Goal: Transaction & Acquisition: Download file/media

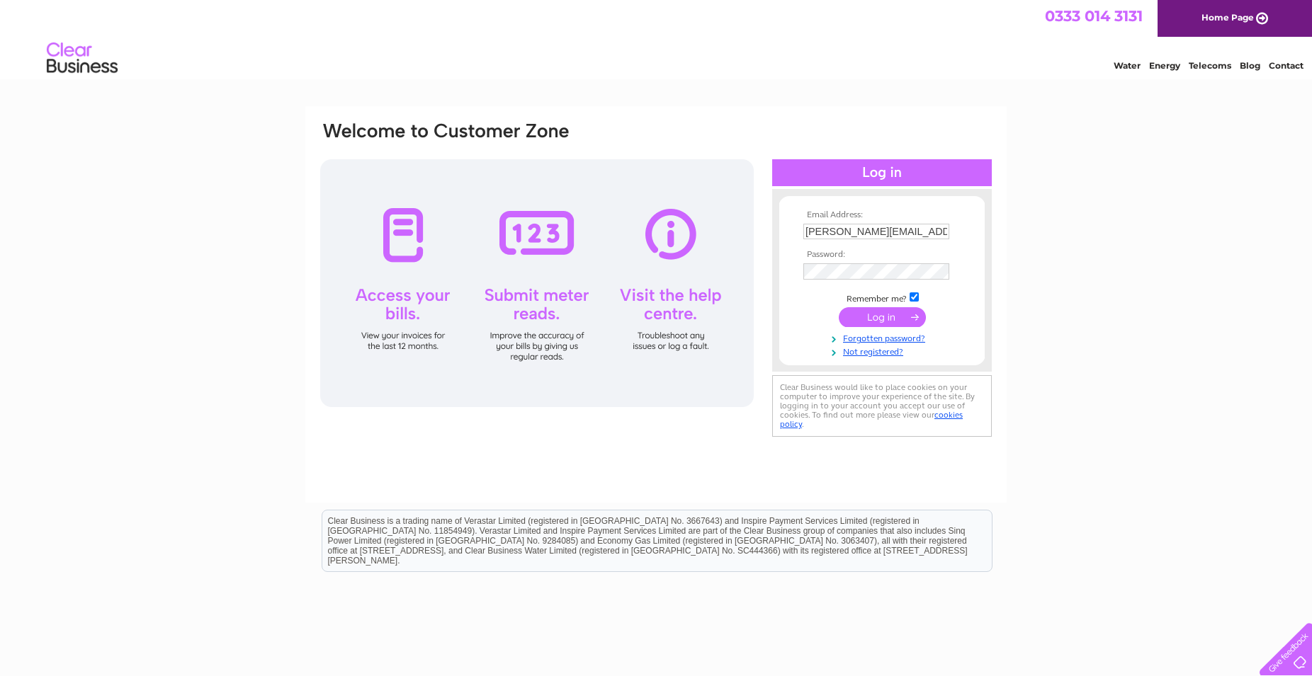
click at [861, 318] on input "submit" at bounding box center [882, 317] width 87 height 20
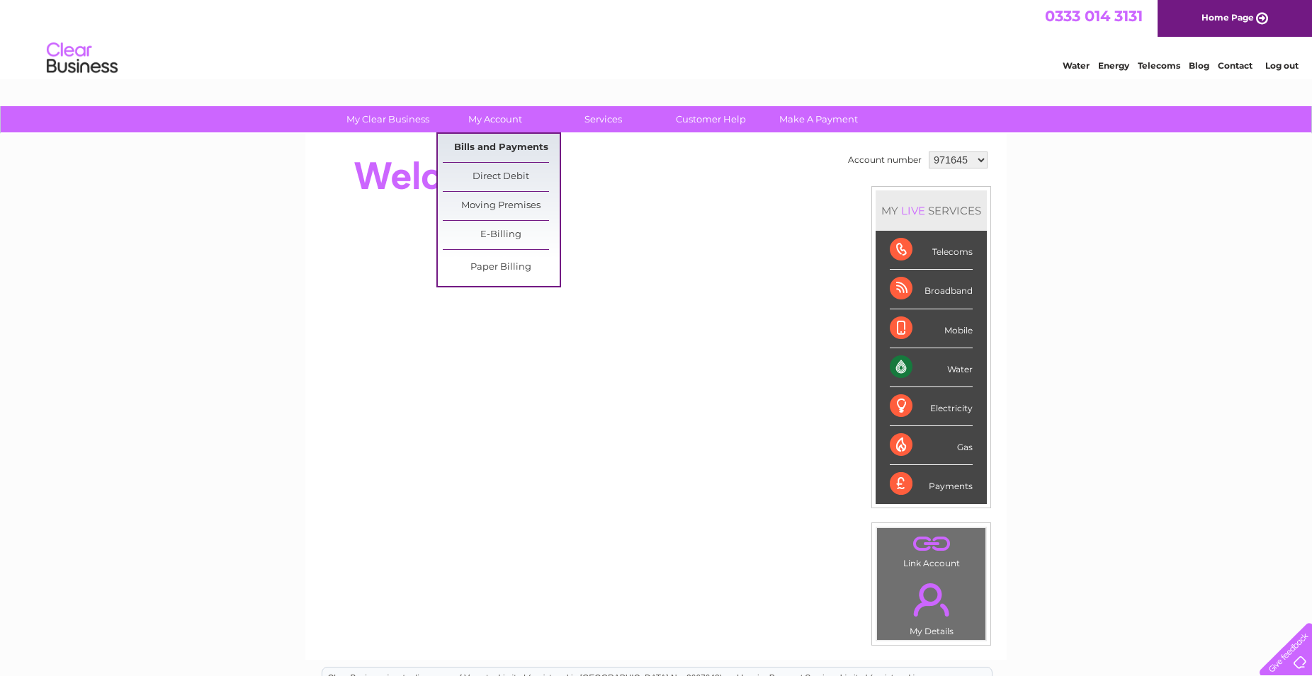
click at [509, 148] on link "Bills and Payments" at bounding box center [501, 148] width 117 height 28
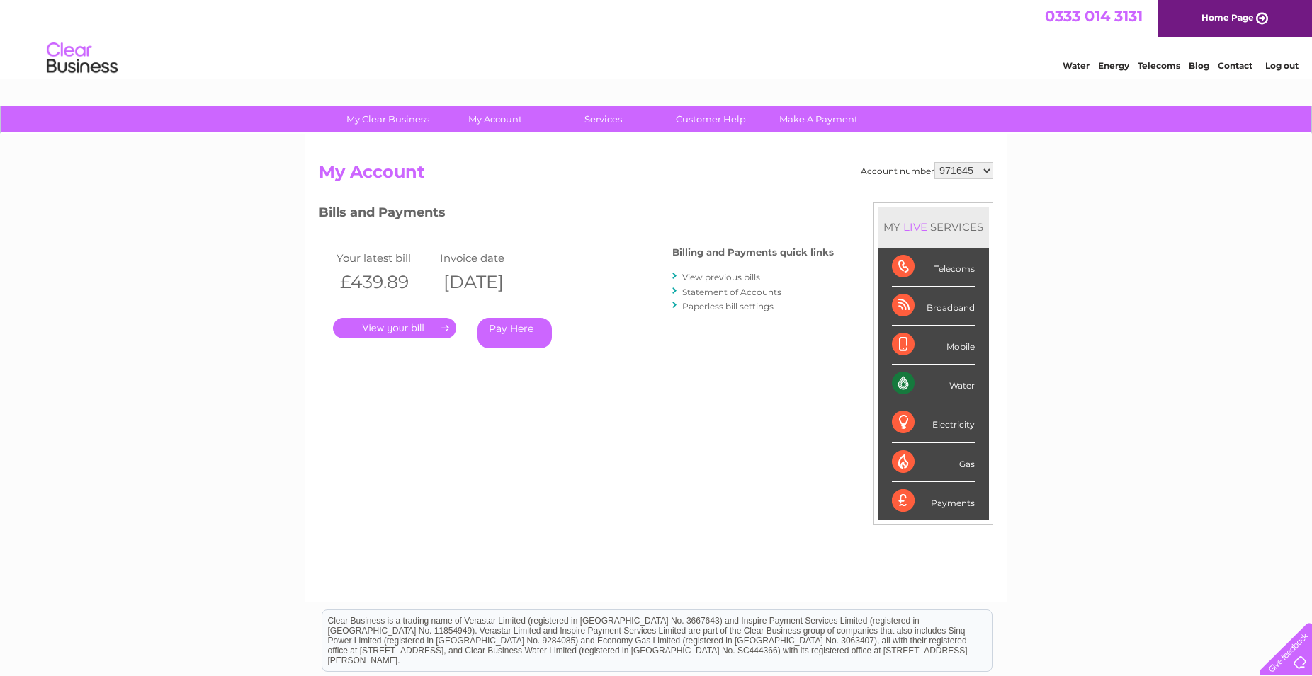
click at [934, 162] on select "971645 1130567" at bounding box center [963, 170] width 59 height 17
select select "1130567"
click option "1130567" at bounding box center [0, 0] width 0 height 0
click at [402, 327] on link "." at bounding box center [394, 328] width 123 height 21
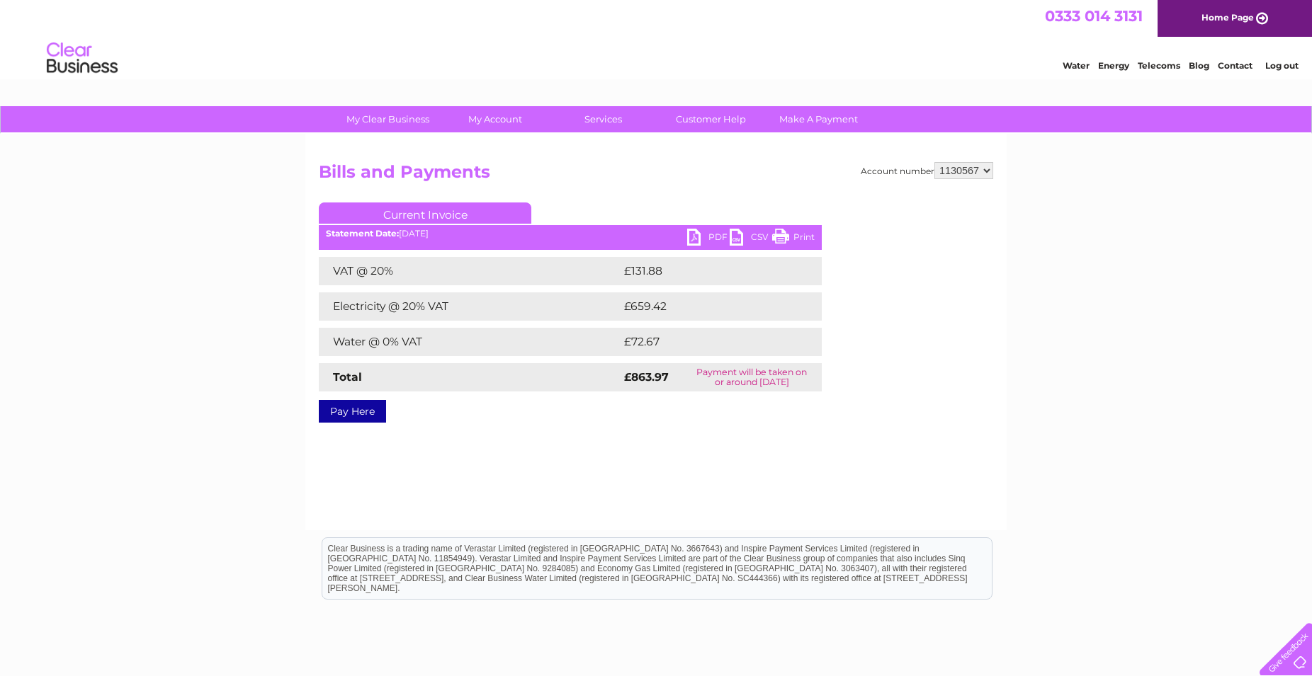
click at [735, 232] on link "CSV" at bounding box center [751, 239] width 43 height 21
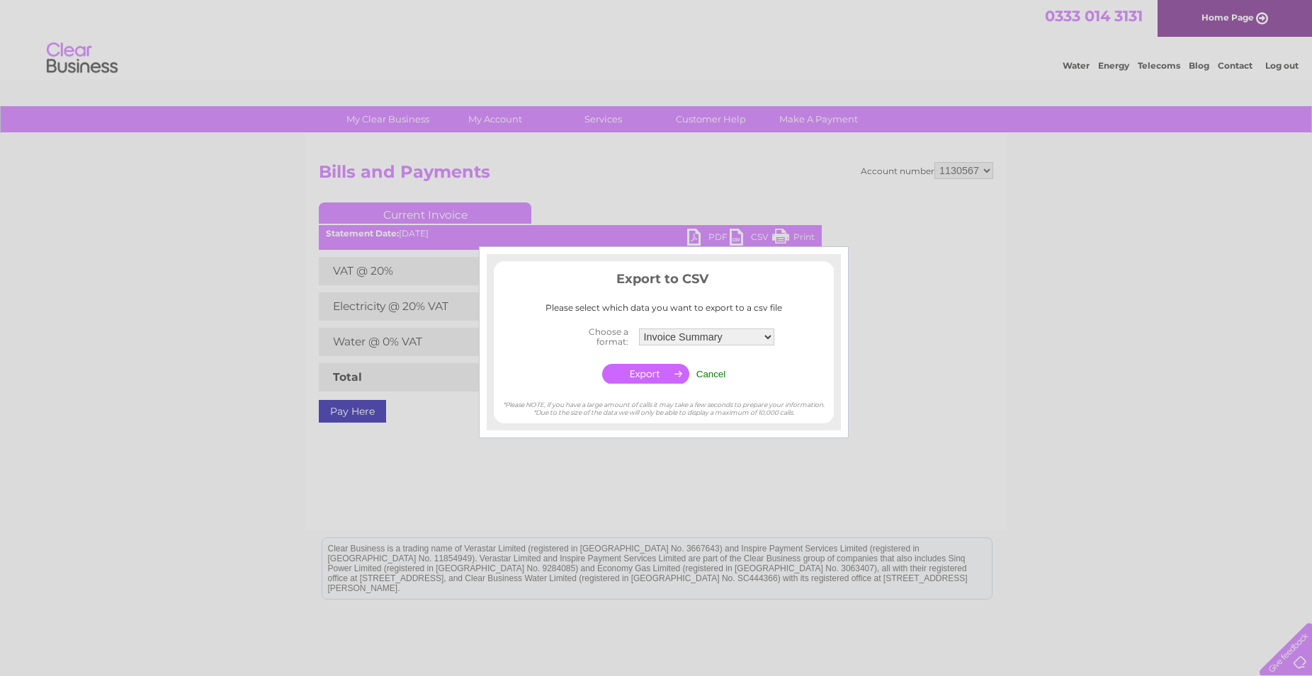
click at [653, 374] on input "button" at bounding box center [645, 374] width 87 height 20
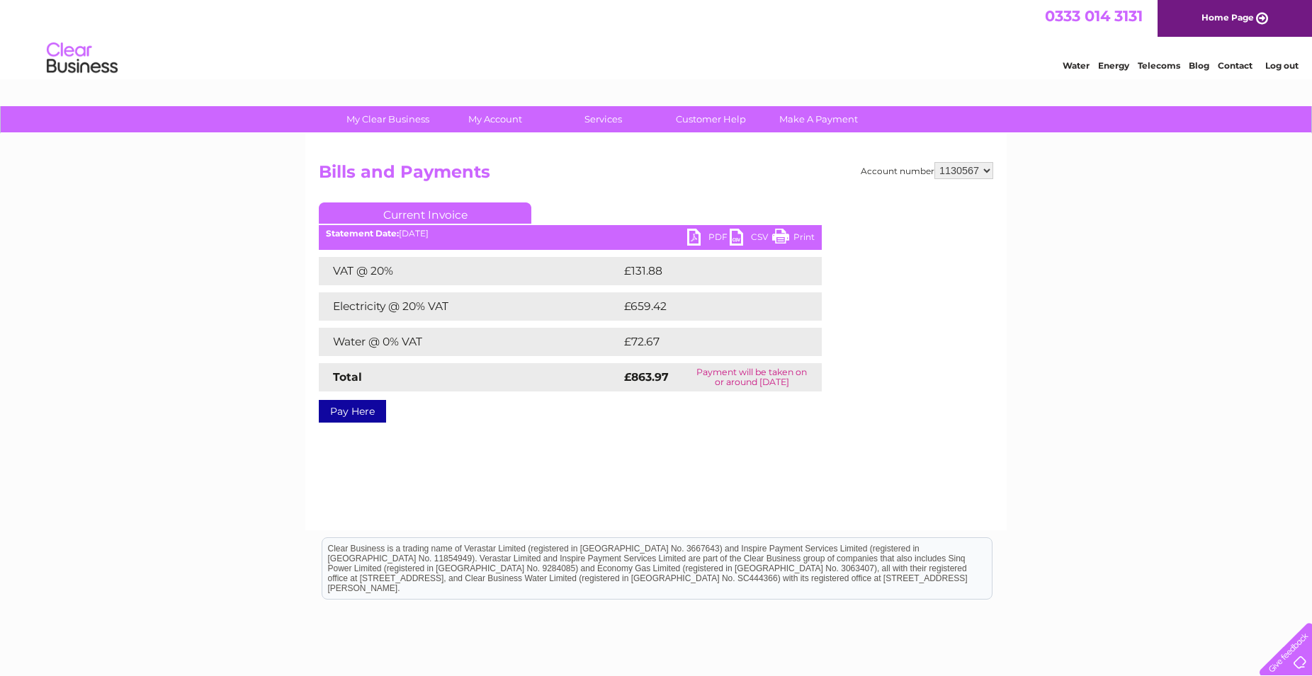
click at [736, 234] on link "CSV" at bounding box center [751, 239] width 43 height 21
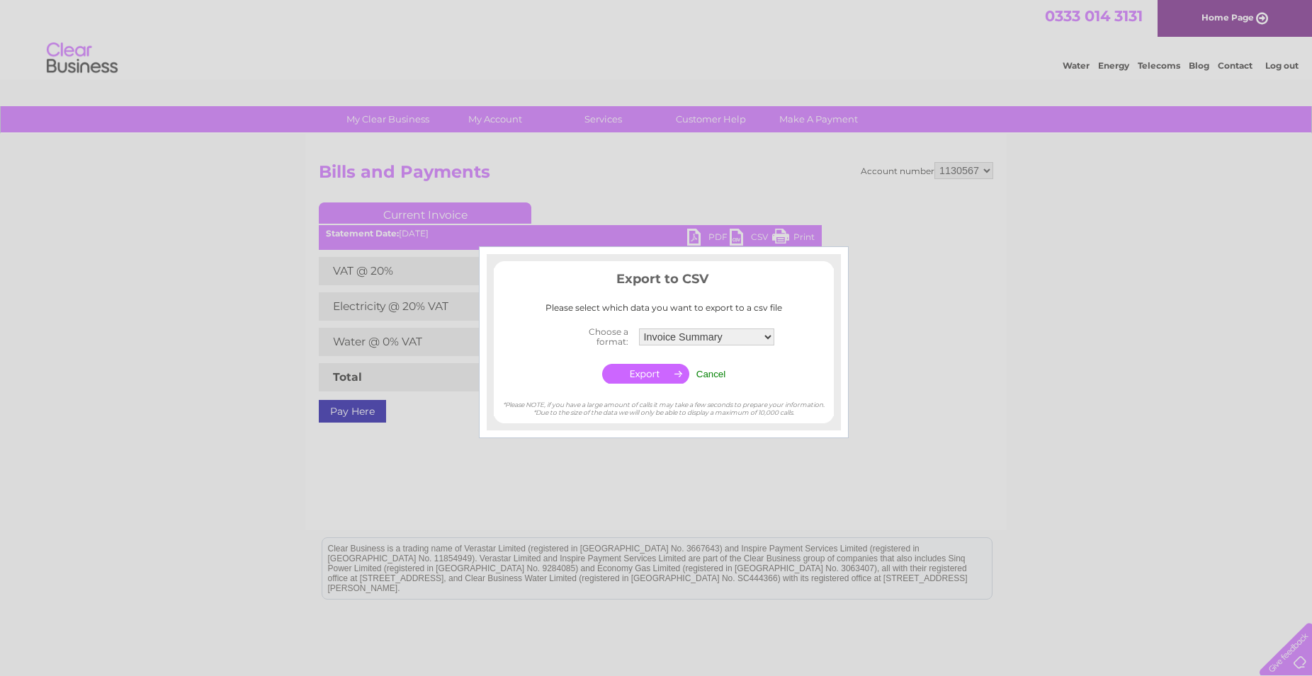
click at [1072, 426] on div at bounding box center [656, 338] width 1312 height 676
click at [714, 375] on input "Cancel" at bounding box center [711, 374] width 30 height 11
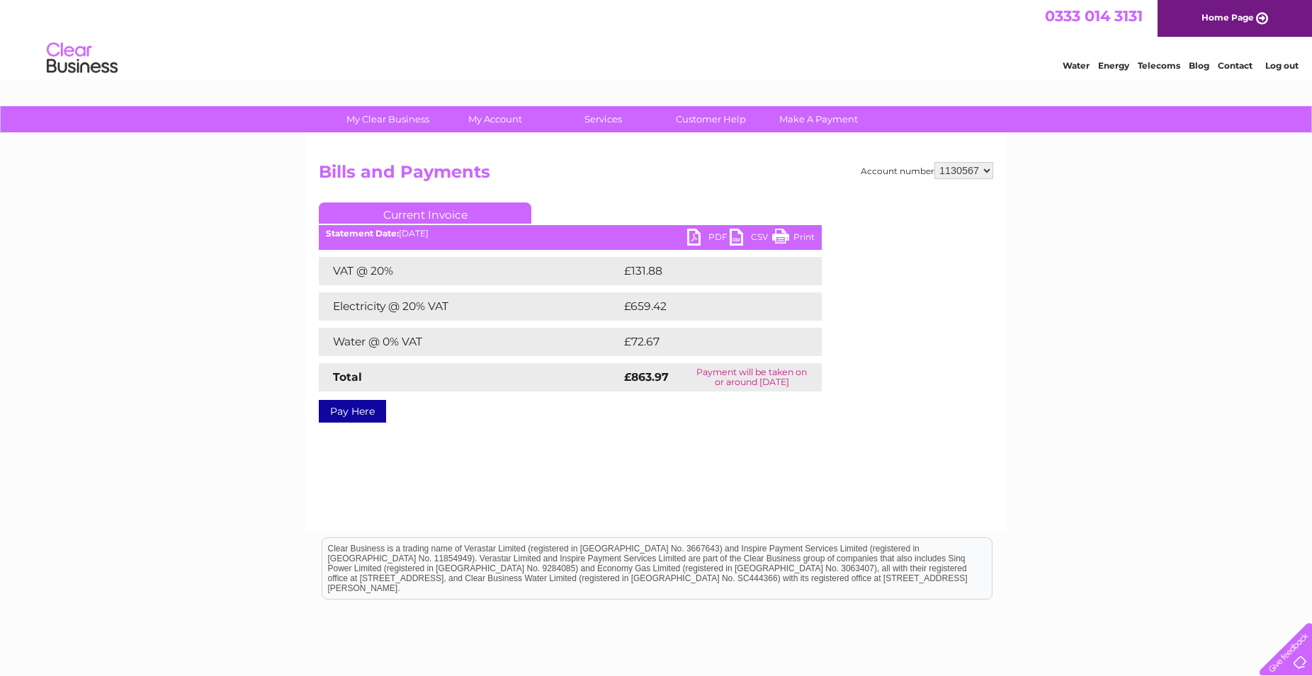
click at [693, 241] on link "PDF" at bounding box center [708, 239] width 43 height 21
